Goal: Task Accomplishment & Management: Use online tool/utility

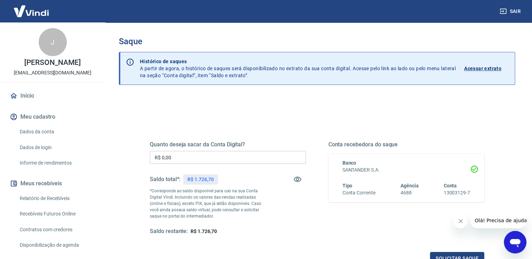
click at [206, 159] on input "R$ 0,00" at bounding box center [228, 157] width 156 height 13
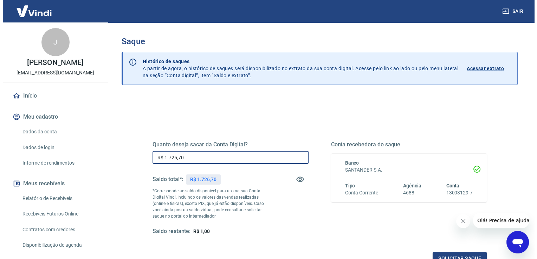
scroll to position [35, 0]
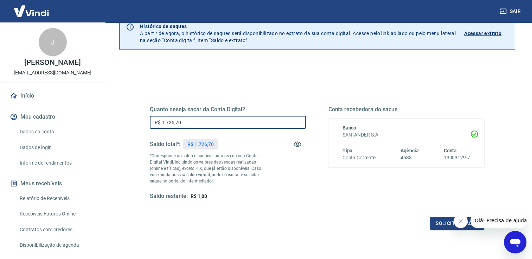
type input "R$ 1.725,70"
click at [460, 221] on icon "Fechar mensagem da empresa" at bounding box center [460, 222] width 4 height 4
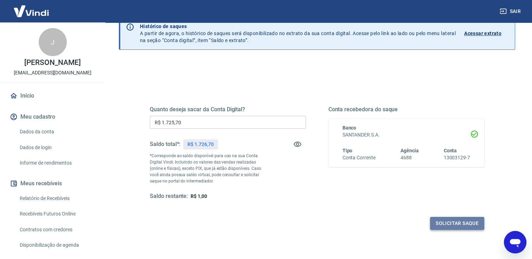
click at [448, 223] on button "Solicitar saque" at bounding box center [457, 223] width 54 height 13
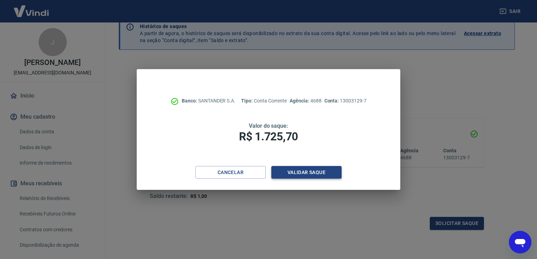
click at [318, 170] on button "Validar saque" at bounding box center [306, 172] width 70 height 13
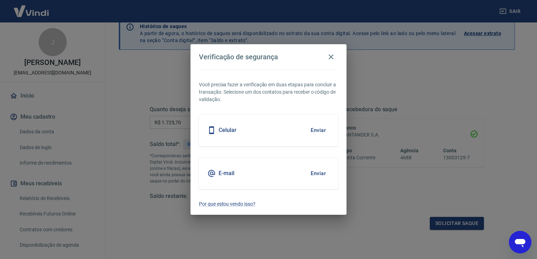
click at [313, 121] on div "Celular Enviar" at bounding box center [268, 131] width 139 height 32
click at [316, 126] on button "Enviar" at bounding box center [318, 130] width 23 height 15
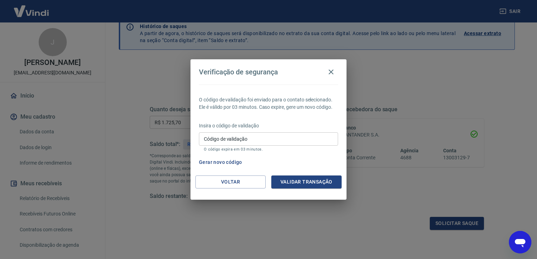
click at [259, 138] on input "Código de validação" at bounding box center [268, 138] width 139 height 13
type input "284014"
click at [293, 181] on button "Validar transação" at bounding box center [306, 182] width 70 height 13
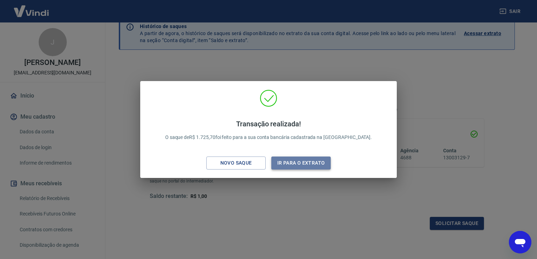
click at [277, 163] on button "Ir para o extrato" at bounding box center [300, 163] width 59 height 13
